Goal: Task Accomplishment & Management: Complete application form

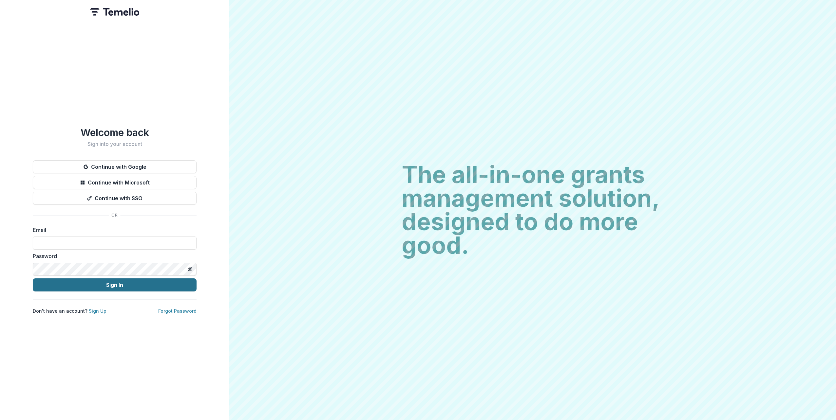
type input "**********"
click at [129, 287] on button "Sign In" at bounding box center [115, 285] width 164 height 13
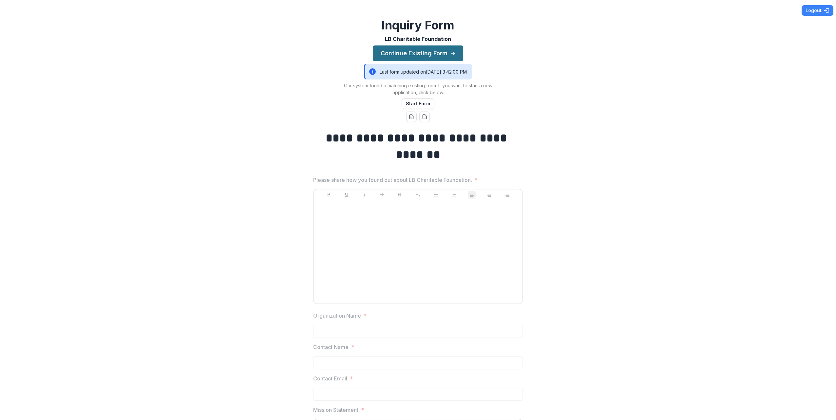
click at [436, 57] on button "Continue Existing Form" at bounding box center [418, 54] width 90 height 16
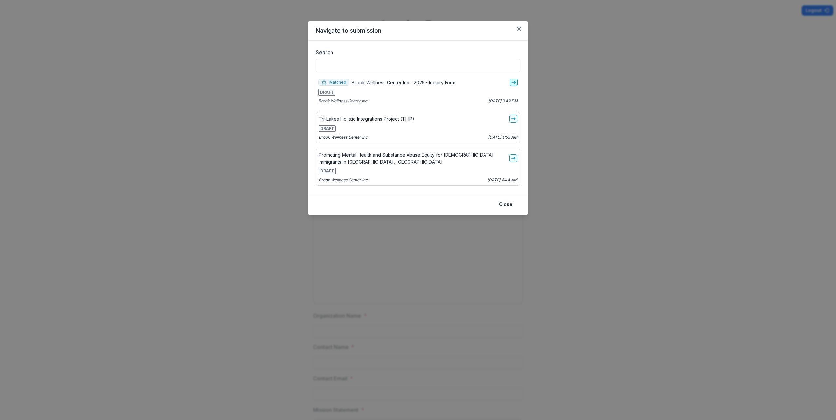
click at [512, 83] on icon "go-to" at bounding box center [513, 82] width 5 height 5
